Goal: Information Seeking & Learning: Learn about a topic

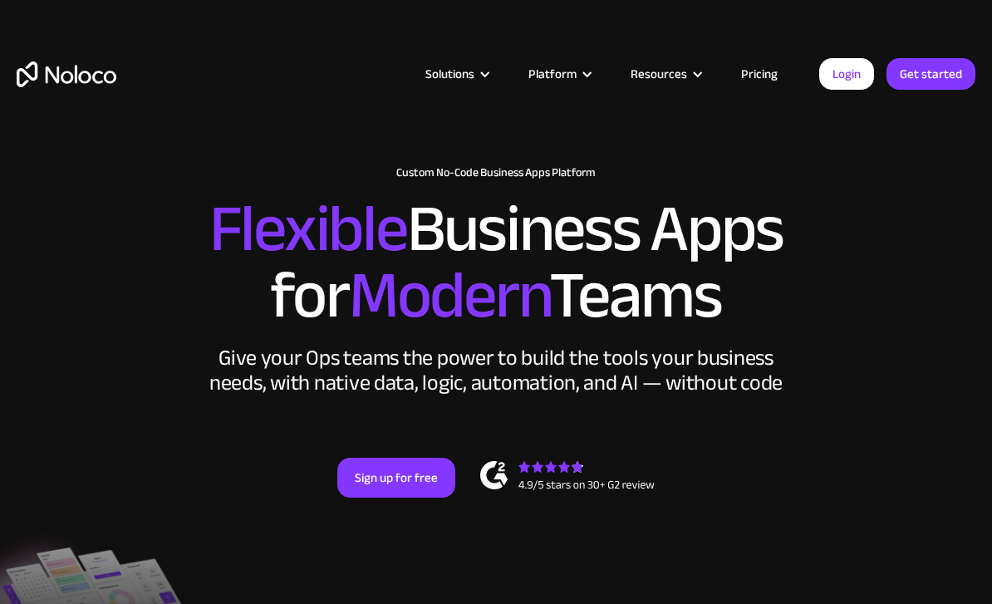
click at [484, 74] on div at bounding box center [485, 74] width 12 height 12
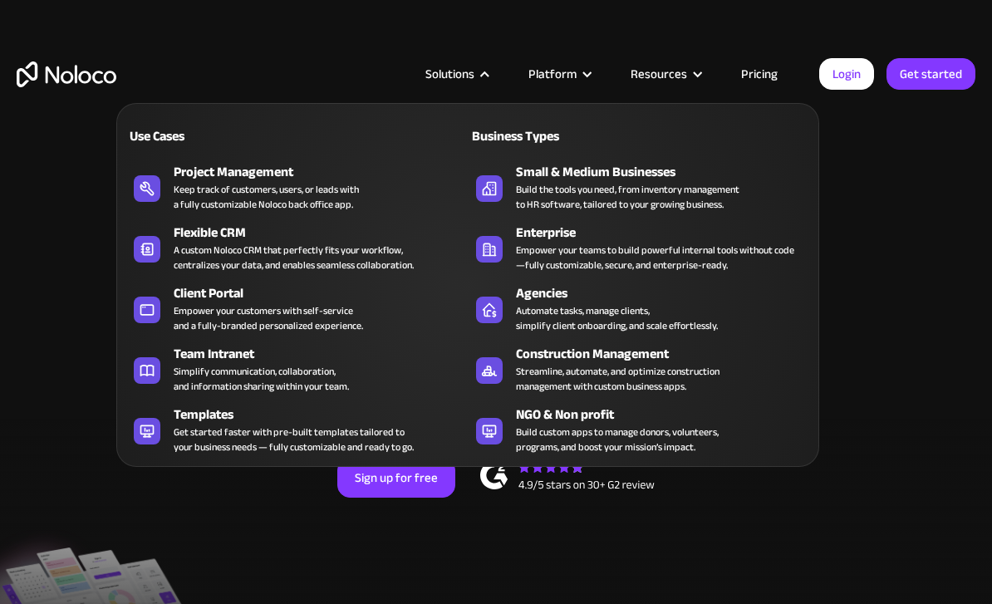
click at [486, 71] on div at bounding box center [485, 74] width 12 height 12
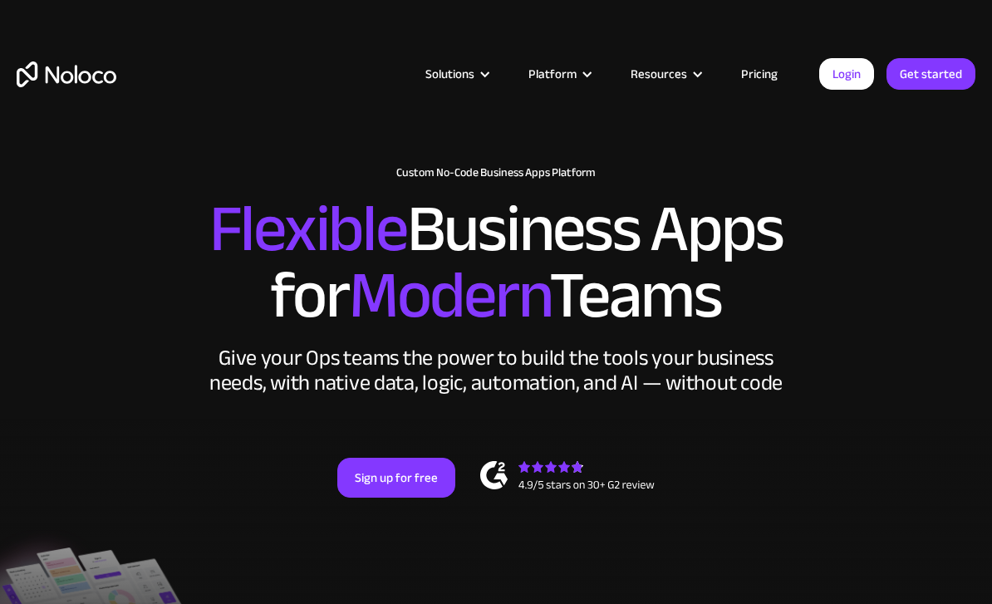
click at [573, 76] on div "Platform" at bounding box center [552, 74] width 48 height 22
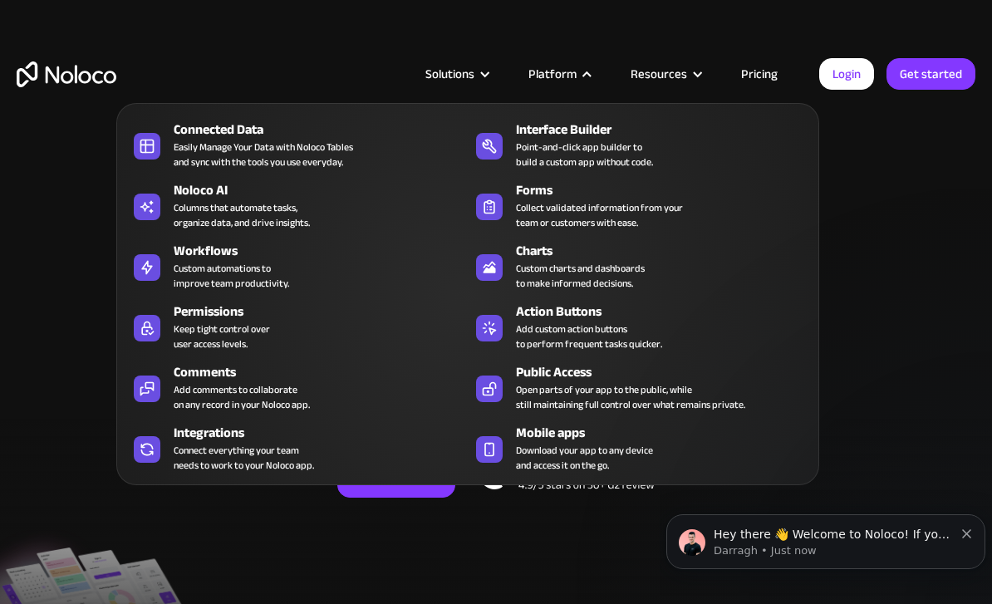
click at [192, 140] on div "Easily Manage Your Data with Noloco Tables and sync with the tools you use ever…" at bounding box center [263, 155] width 179 height 30
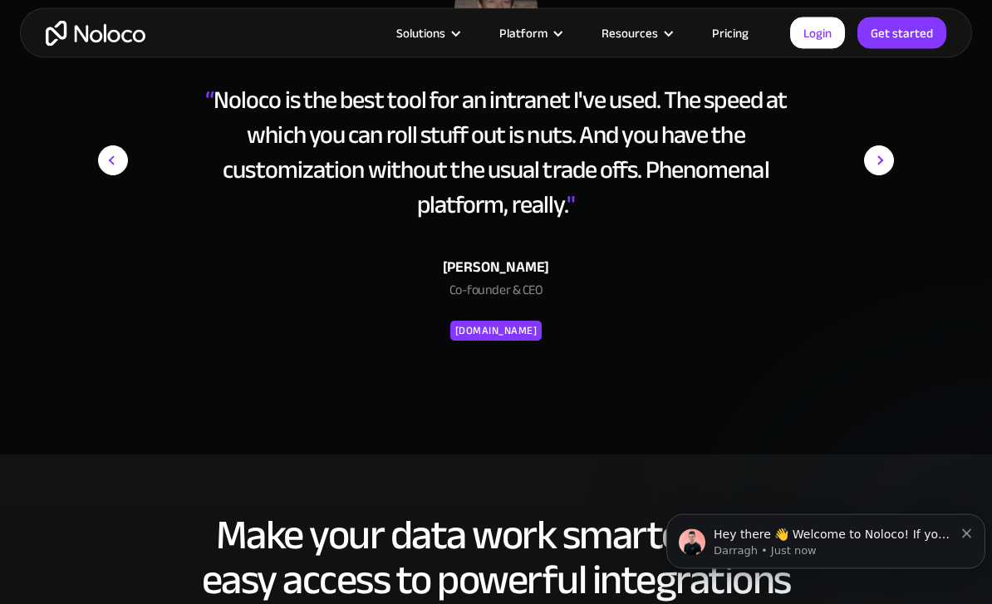
scroll to position [2907, 0]
click at [890, 178] on img "next slide" at bounding box center [879, 160] width 30 height 389
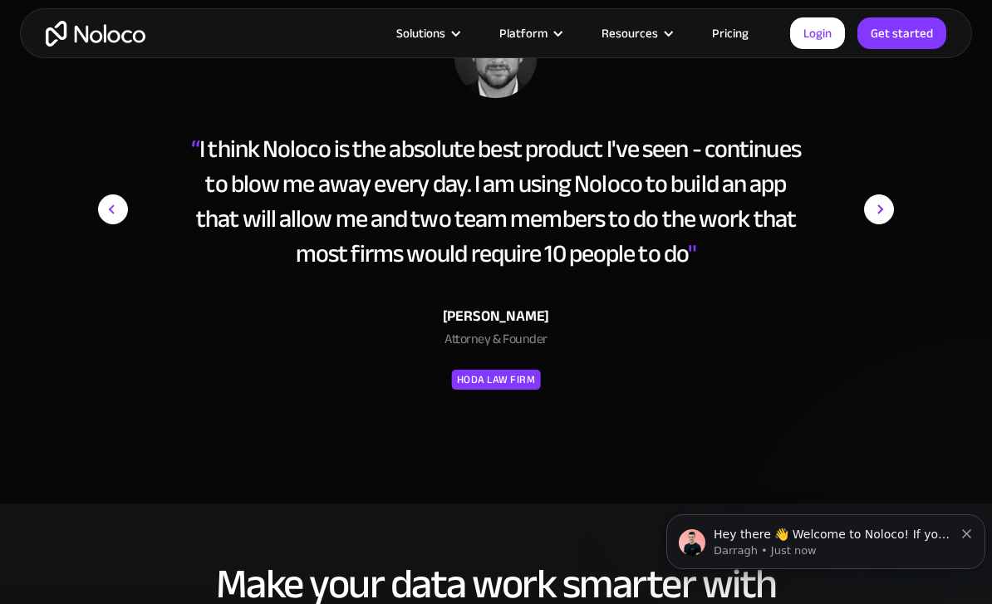
scroll to position [2856, 0]
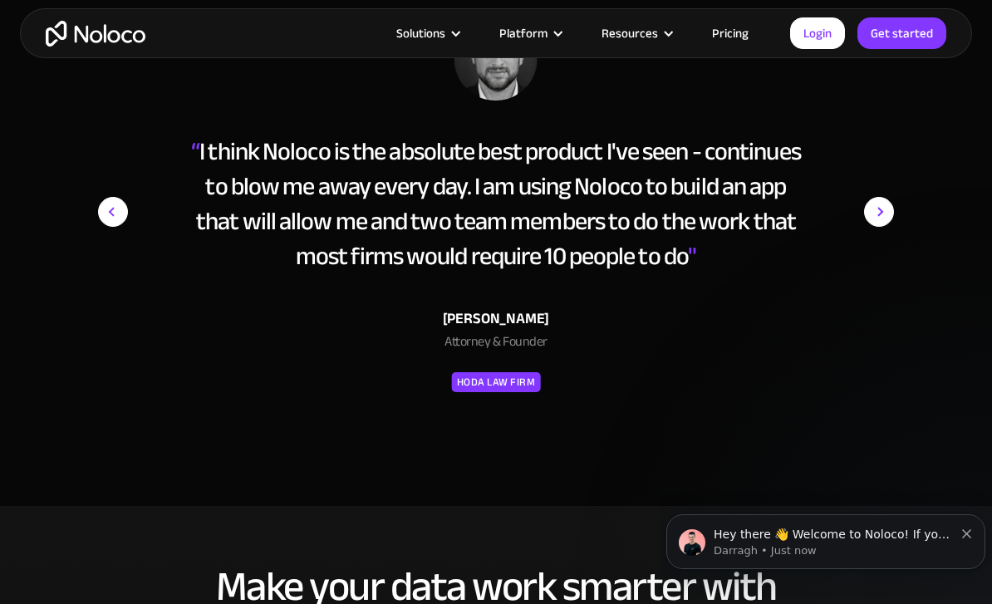
click at [879, 224] on img "next slide" at bounding box center [879, 211] width 30 height 389
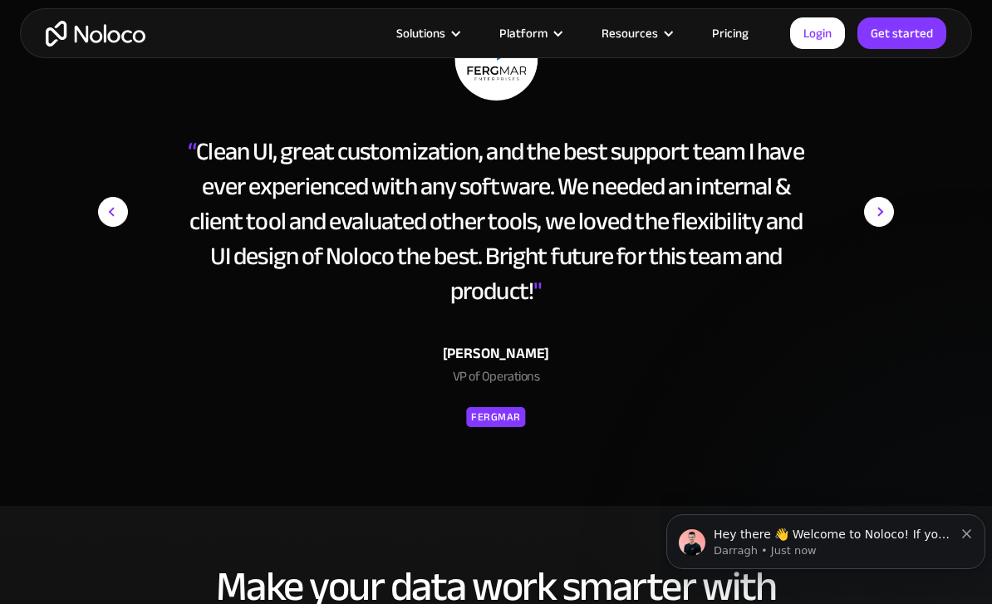
click at [887, 241] on img "next slide" at bounding box center [879, 211] width 30 height 389
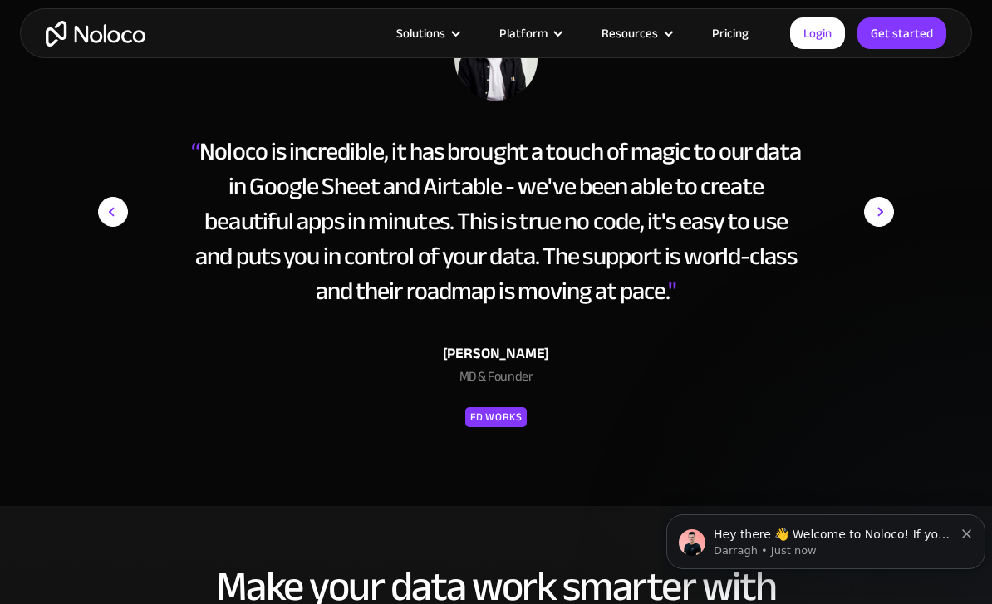
click at [720, 39] on link "Pricing" at bounding box center [730, 33] width 78 height 22
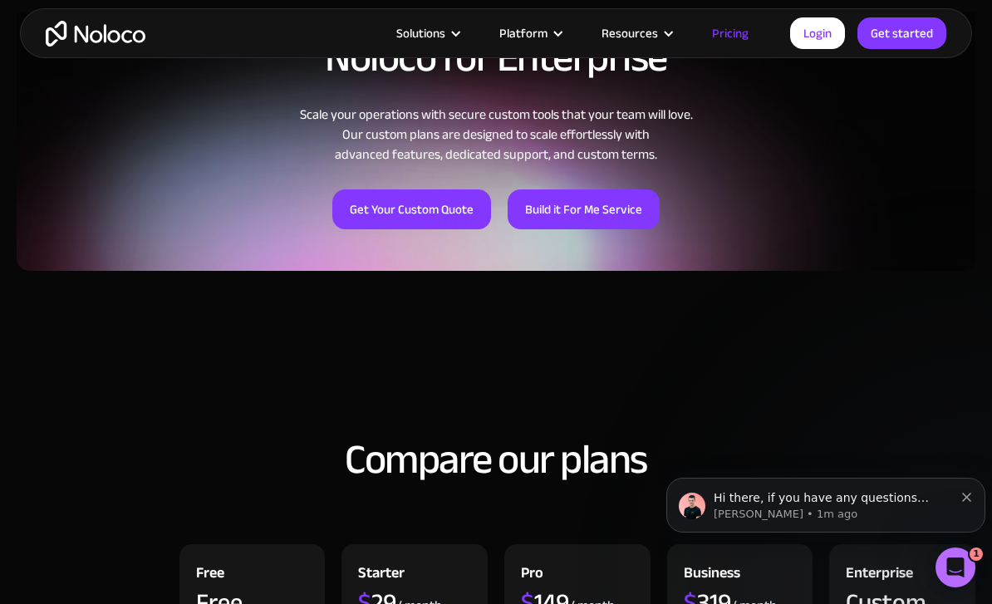
scroll to position [1347, 0]
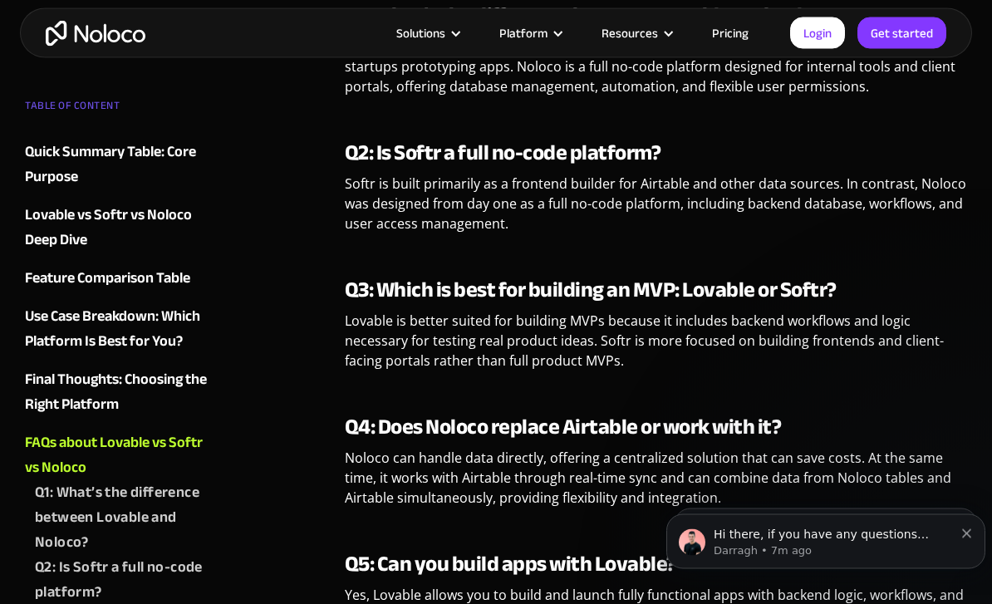
scroll to position [4551, 0]
